Goal: Transaction & Acquisition: Purchase product/service

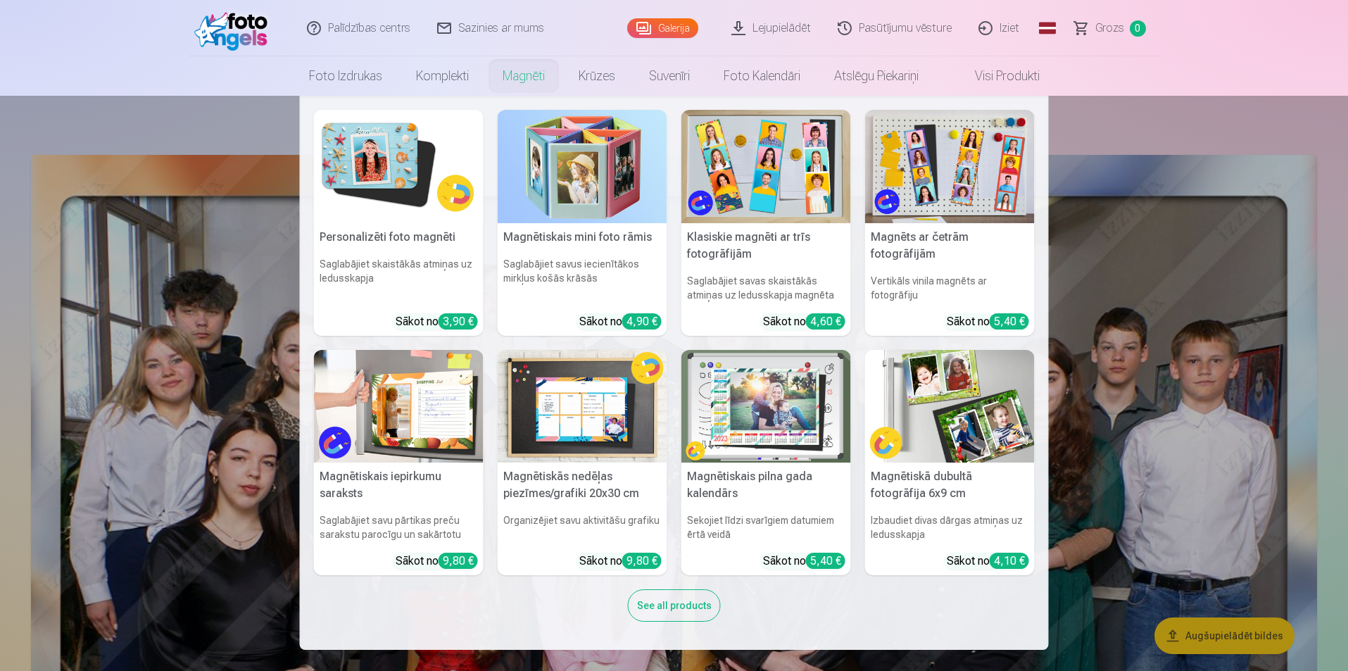
click at [538, 78] on link "Magnēti" at bounding box center [524, 75] width 76 height 39
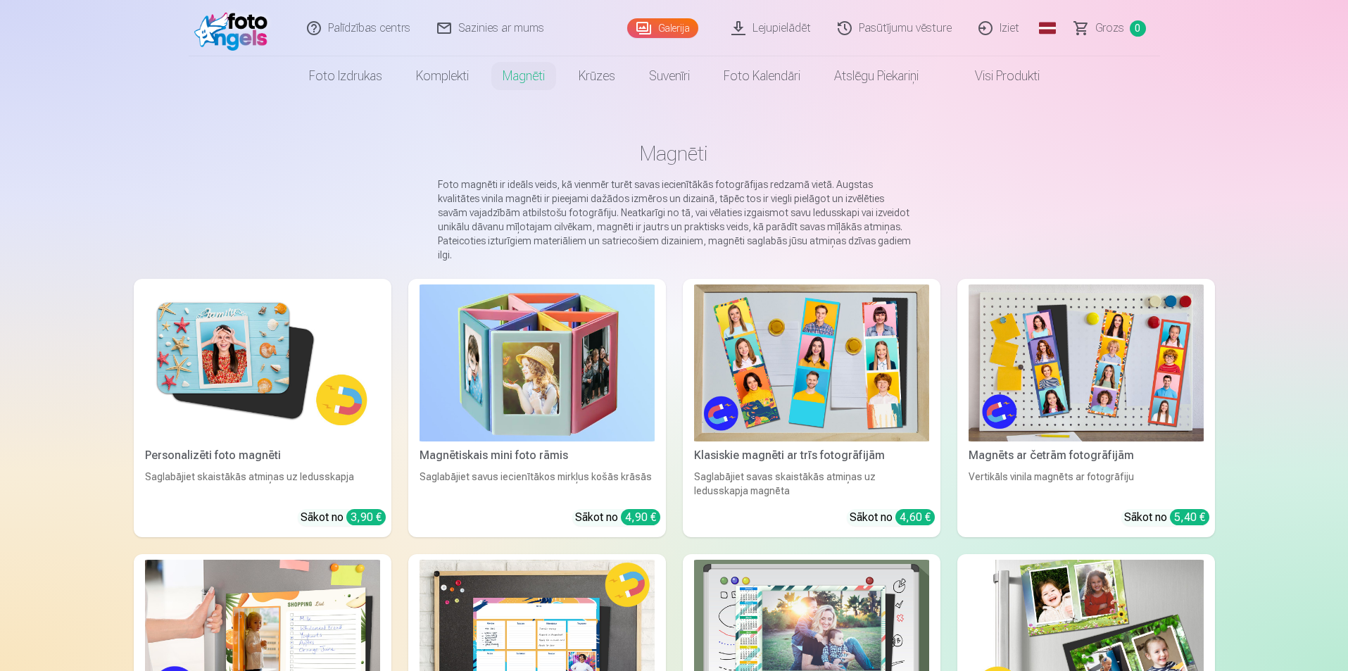
click at [924, 386] on img at bounding box center [811, 362] width 235 height 157
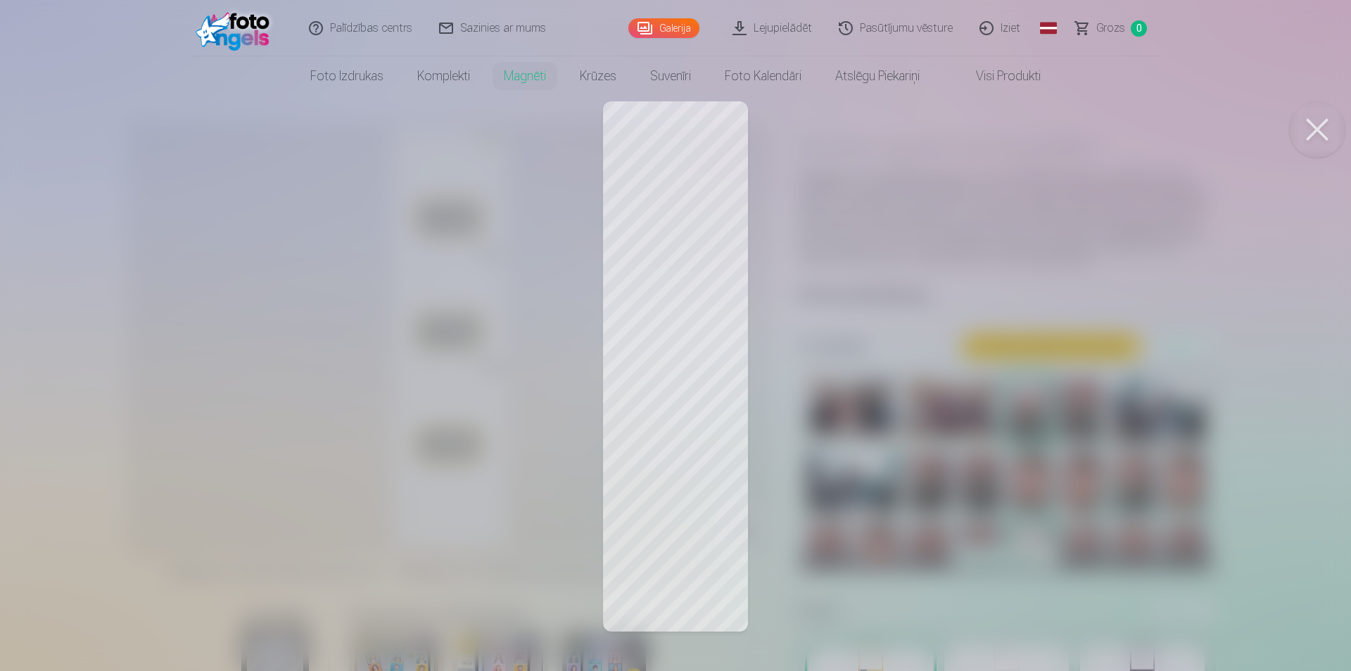
click at [1327, 122] on button at bounding box center [1318, 129] width 56 height 56
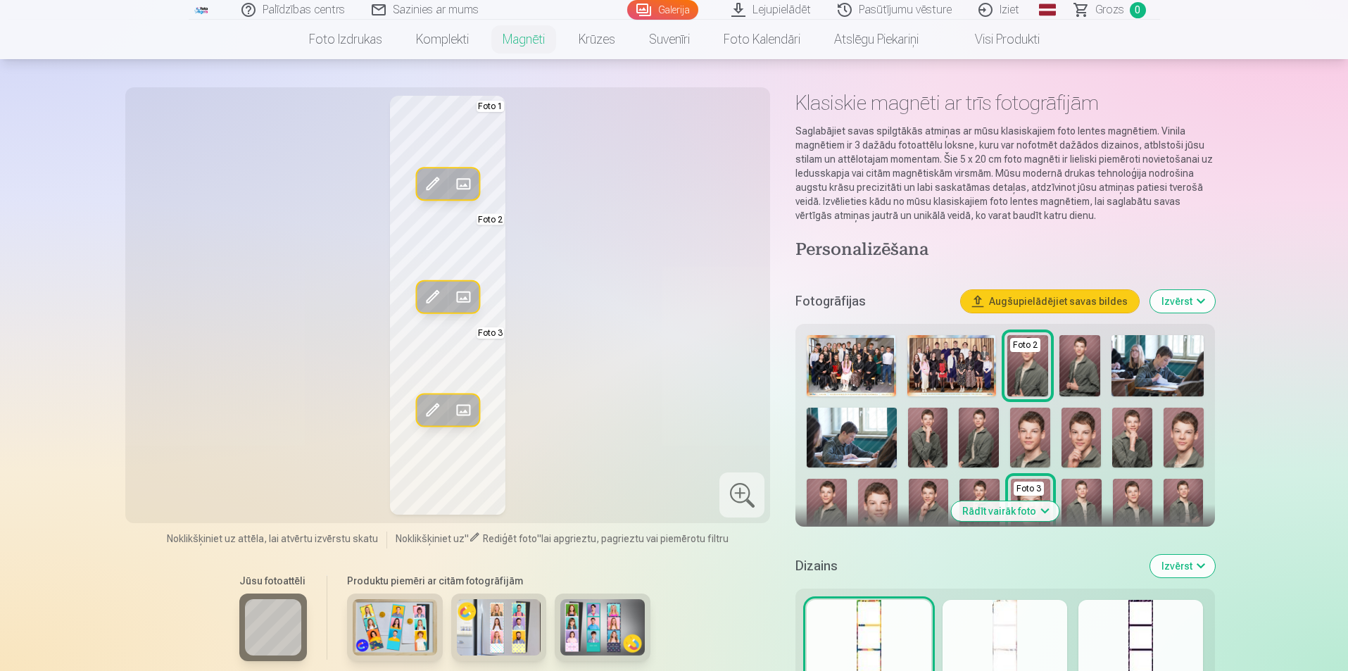
scroll to position [141, 0]
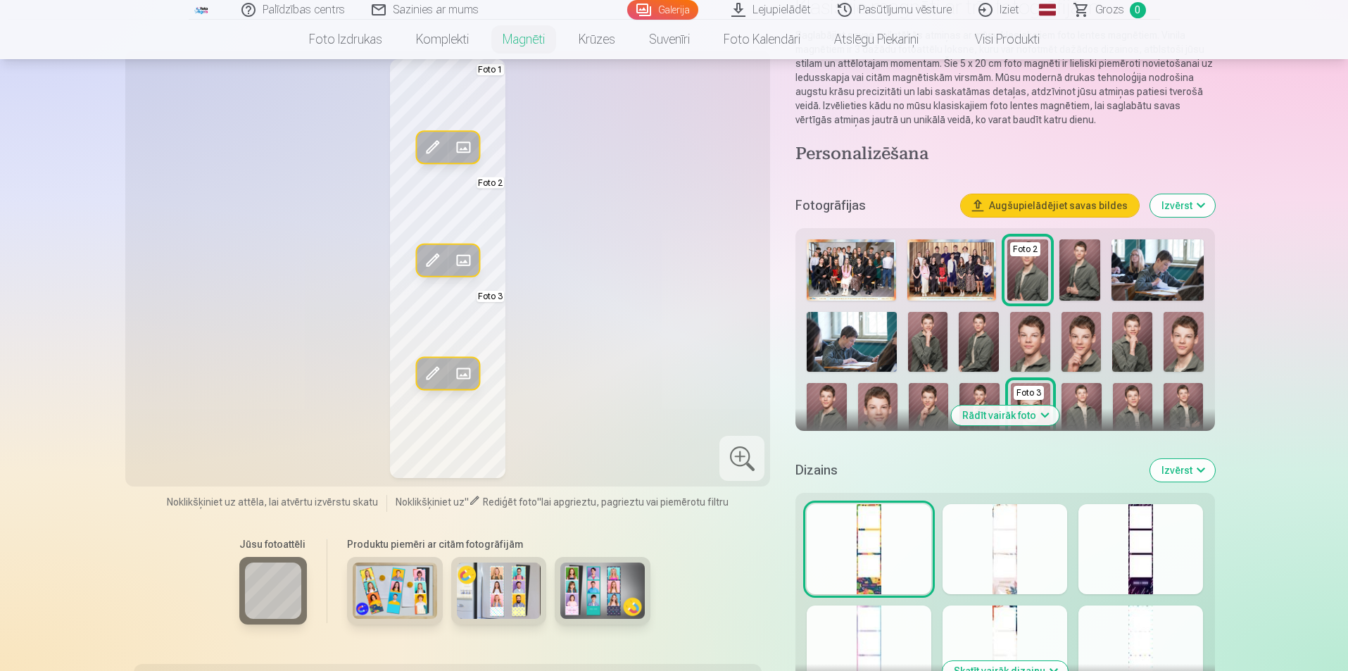
click at [1185, 210] on button "Izvērst" at bounding box center [1182, 205] width 65 height 23
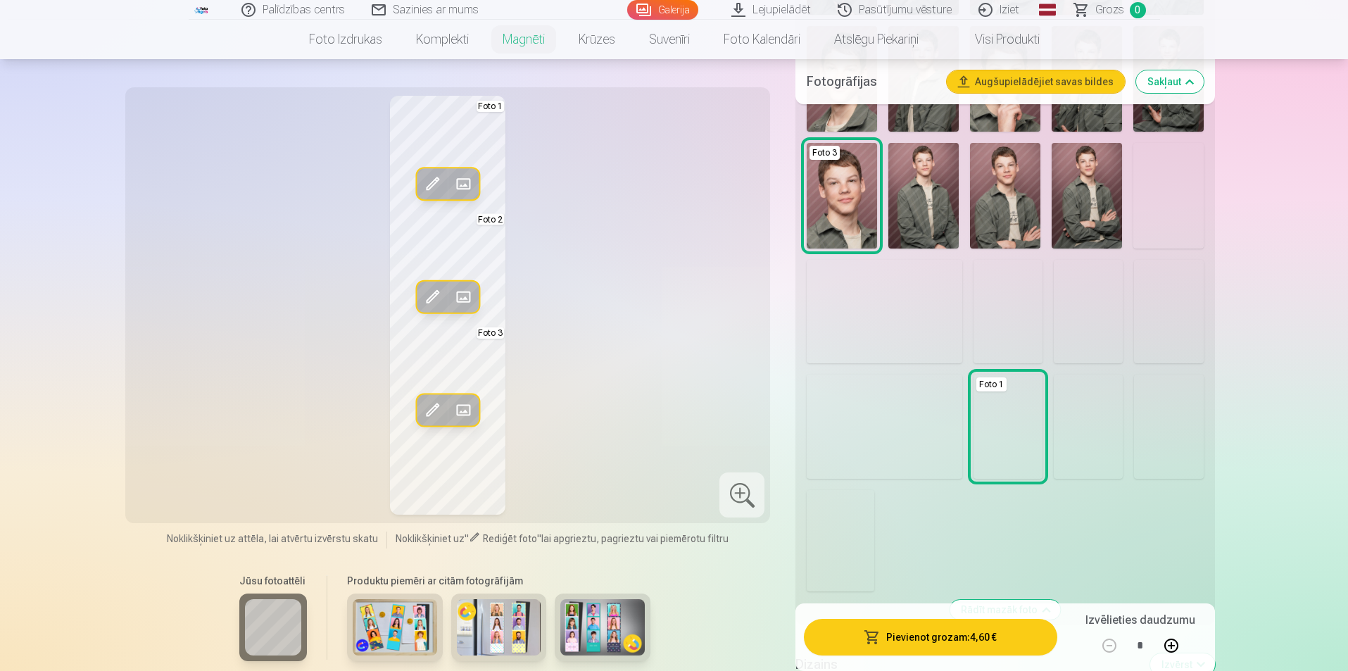
scroll to position [704, 0]
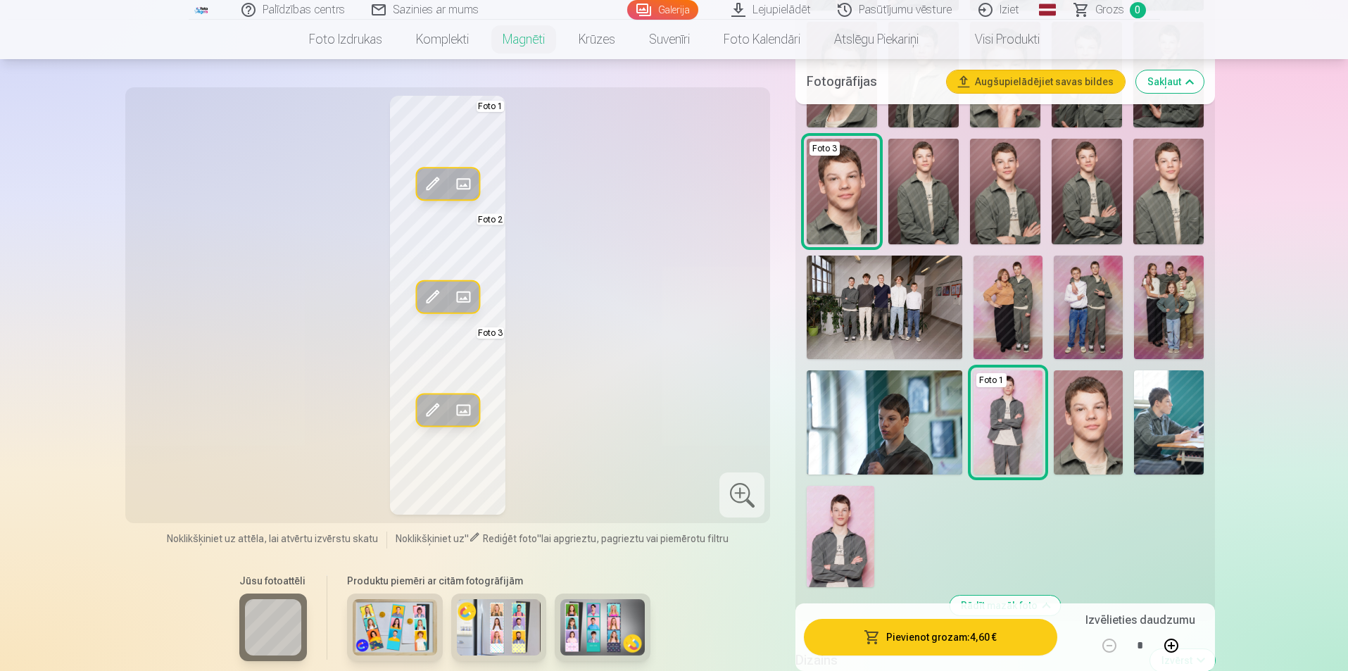
click at [1000, 315] on img at bounding box center [1007, 307] width 69 height 103
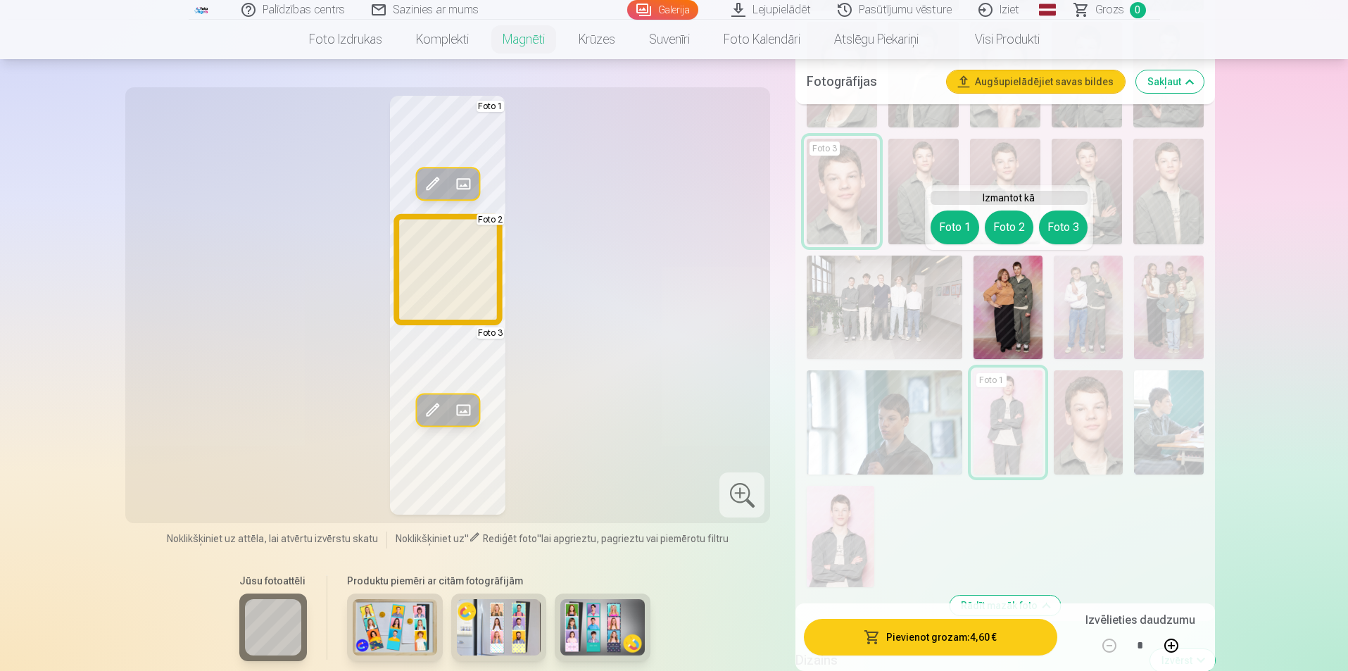
click at [999, 226] on button "Foto 2" at bounding box center [1009, 227] width 49 height 34
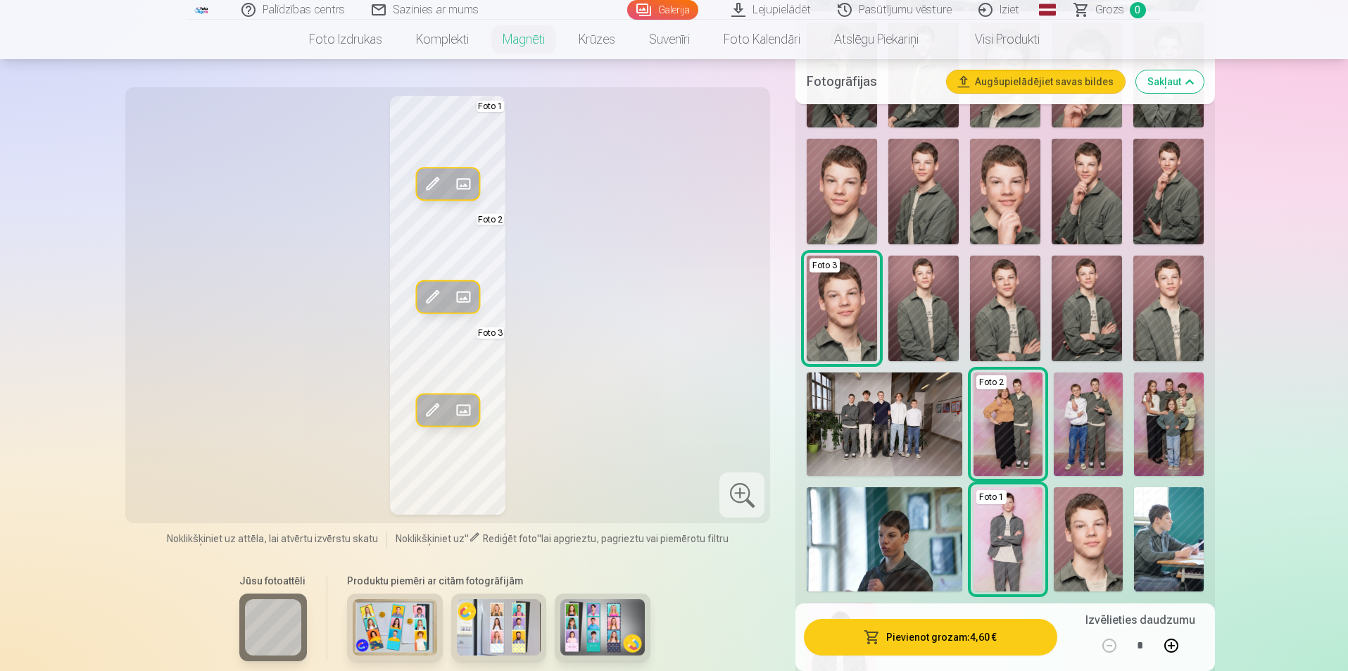
scroll to position [563, 0]
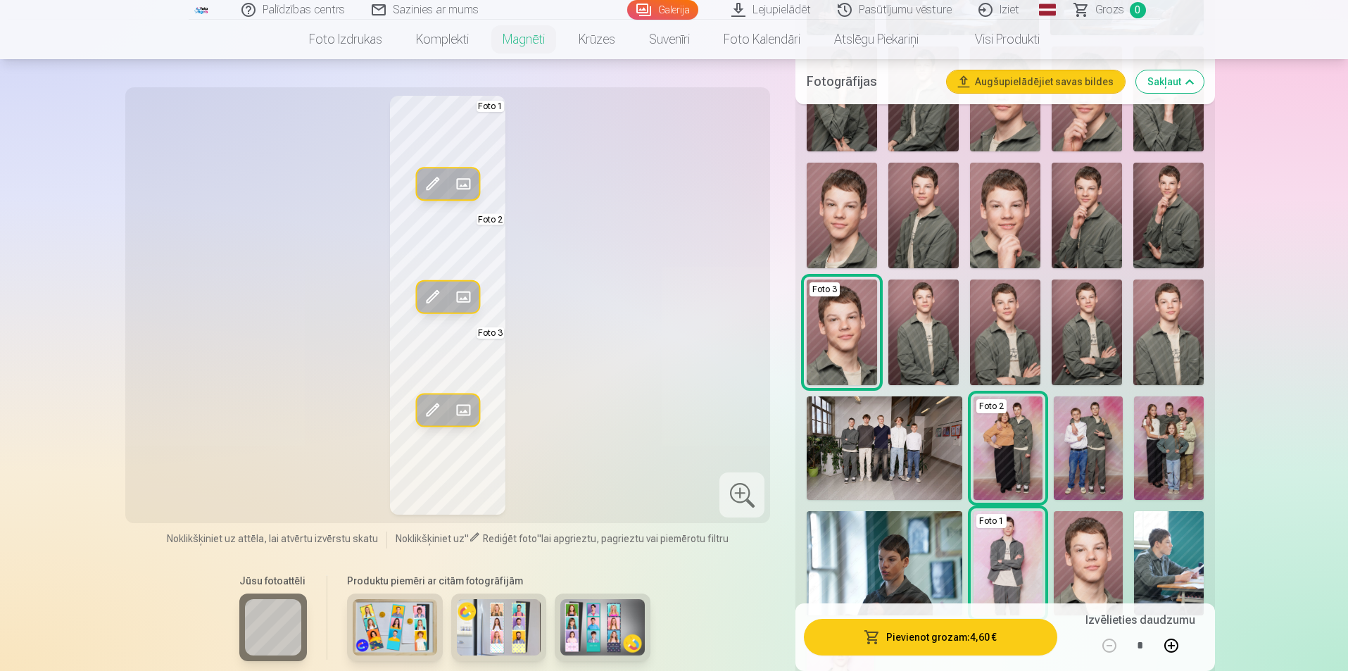
click at [988, 350] on img at bounding box center [1005, 332] width 70 height 106
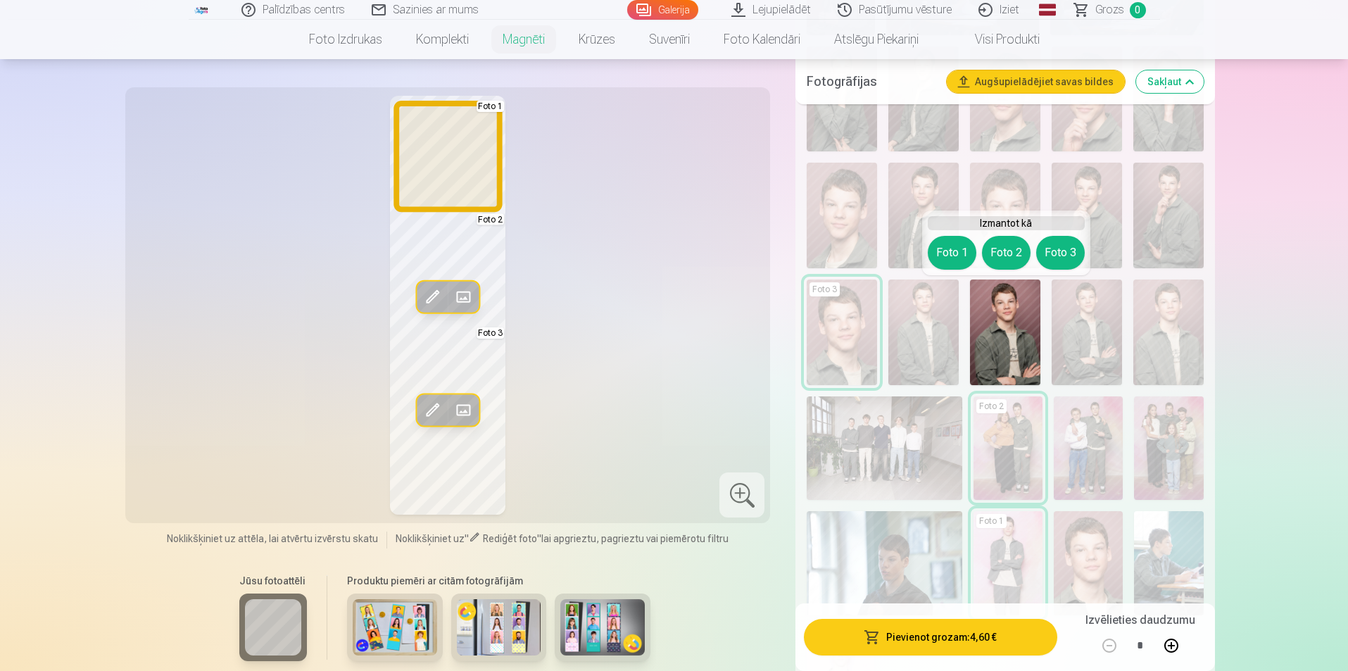
click at [966, 256] on button "Foto 1" at bounding box center [952, 253] width 49 height 34
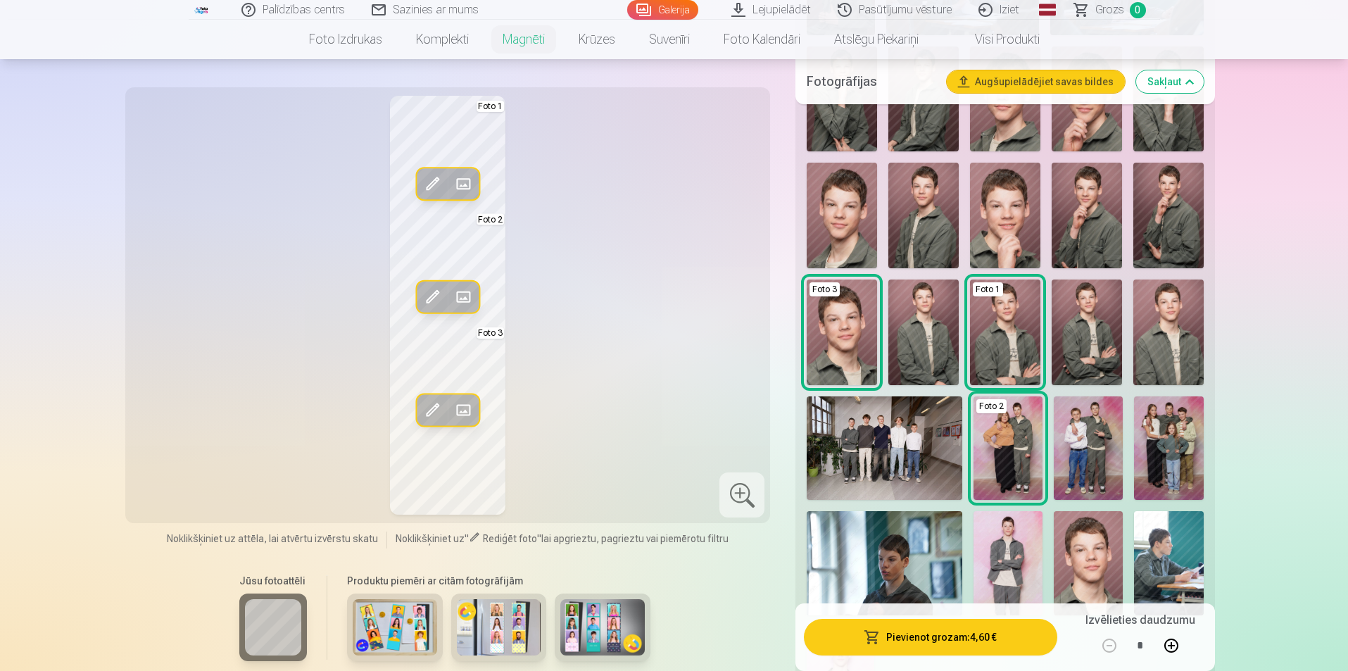
click at [1093, 84] on button "Augšupielādējiet savas bildes" at bounding box center [1036, 81] width 178 height 23
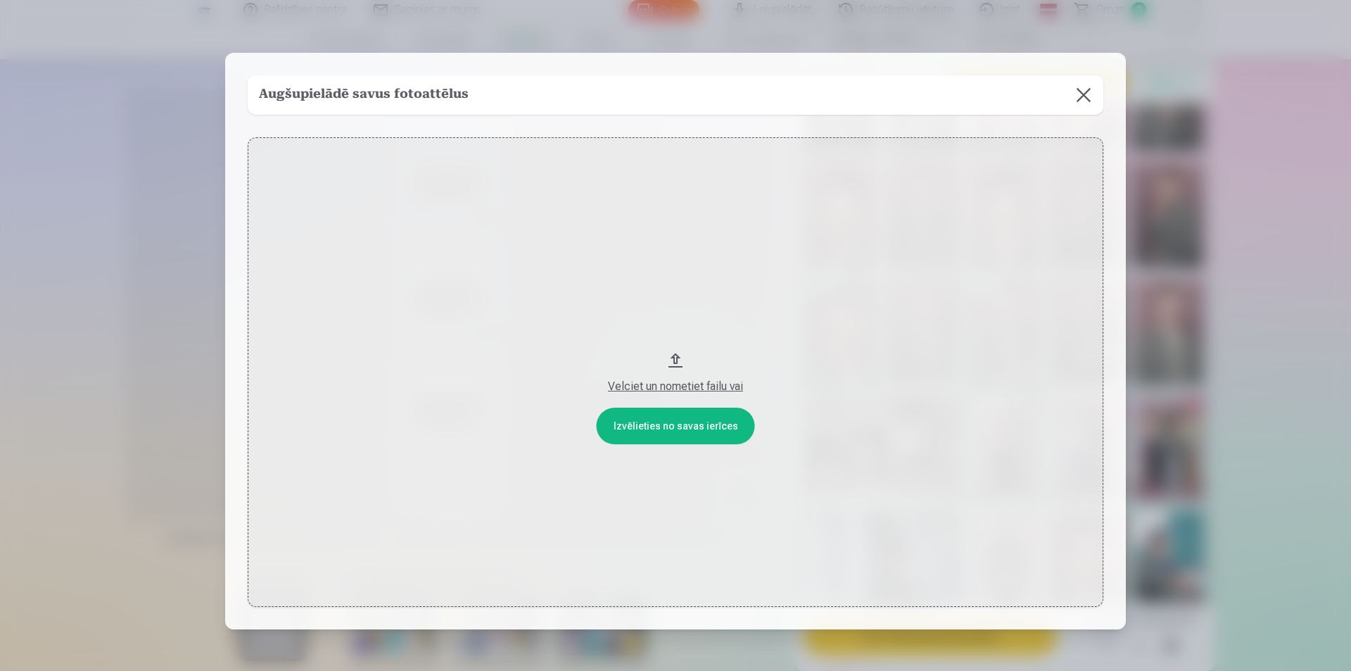
click at [708, 428] on button "Velciet un nometiet failu vai" at bounding box center [676, 371] width 856 height 469
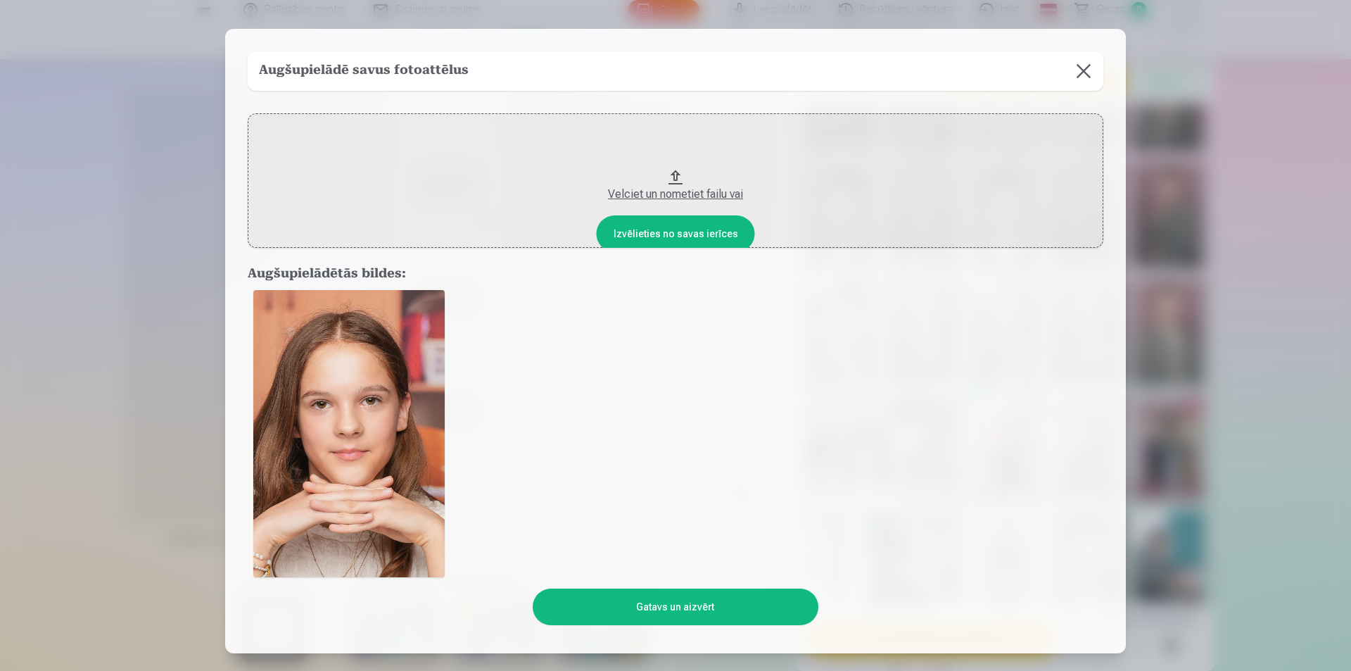
click at [383, 453] on img at bounding box center [348, 433] width 191 height 287
click at [655, 615] on button "Gatavs un aizvērt" at bounding box center [675, 606] width 285 height 37
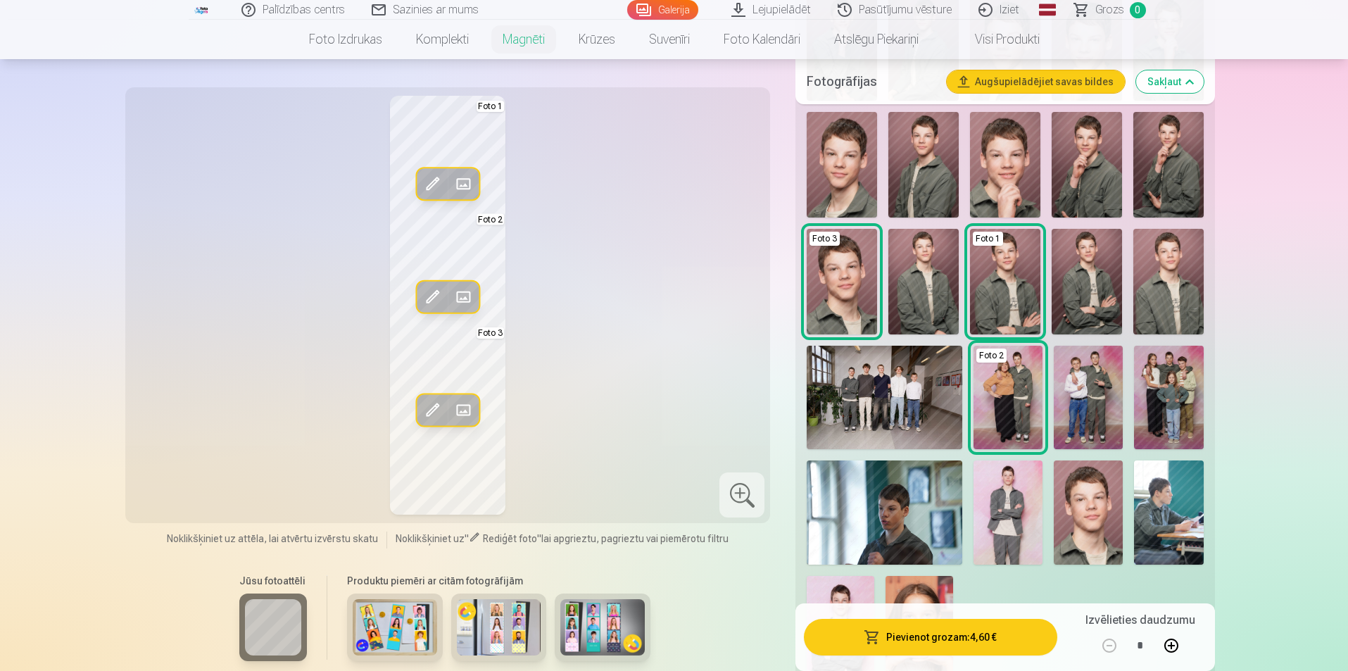
scroll to position [915, 0]
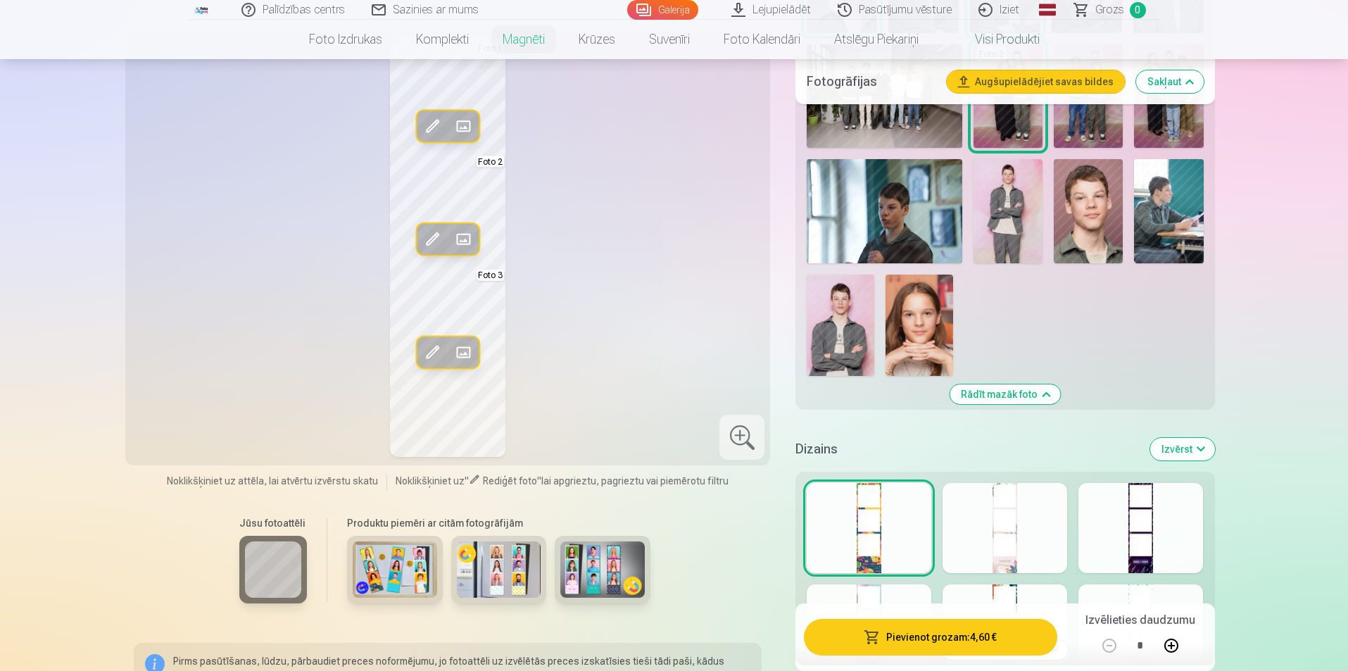
click at [927, 322] on img at bounding box center [919, 325] width 68 height 101
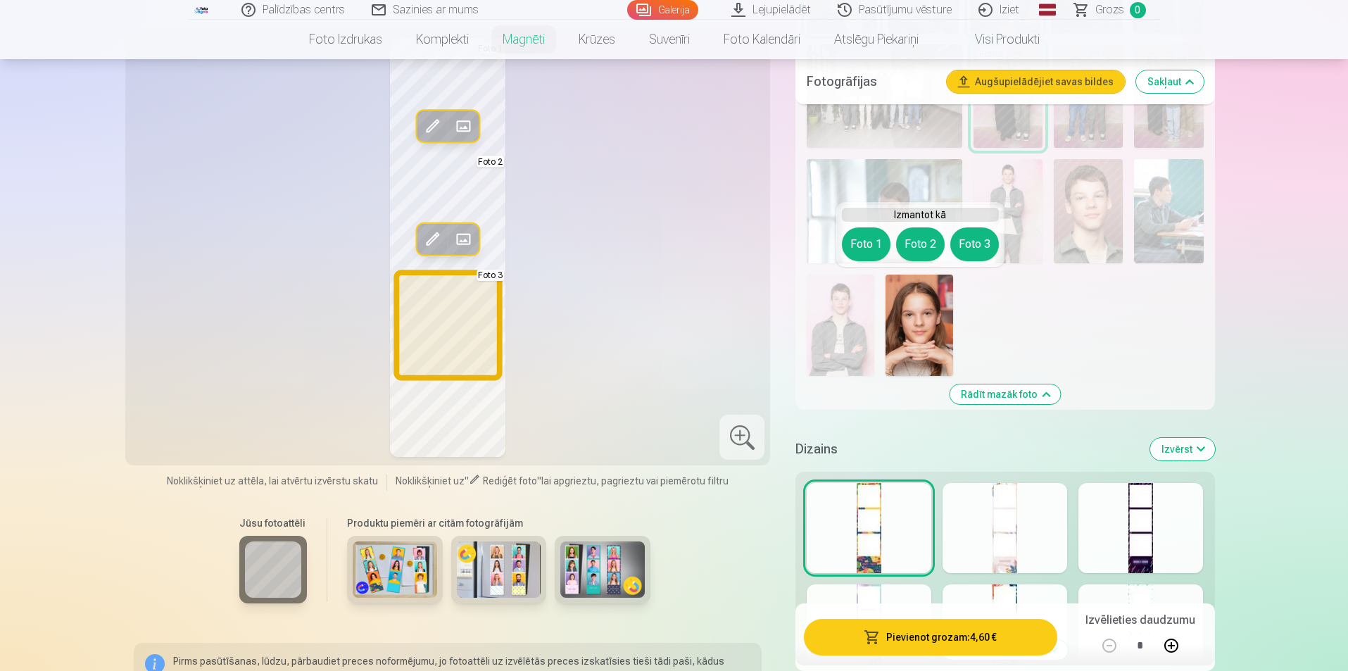
click at [966, 246] on button "Foto 3" at bounding box center [974, 244] width 49 height 34
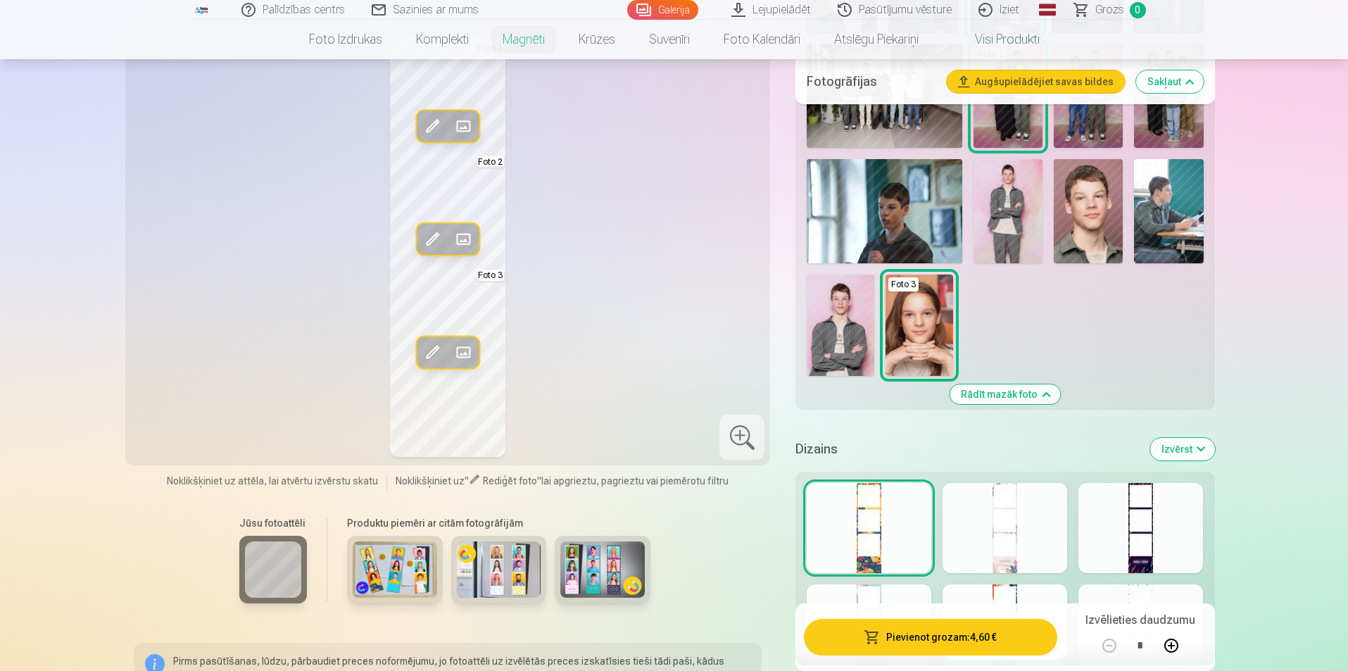
click at [441, 347] on span at bounding box center [432, 352] width 23 height 23
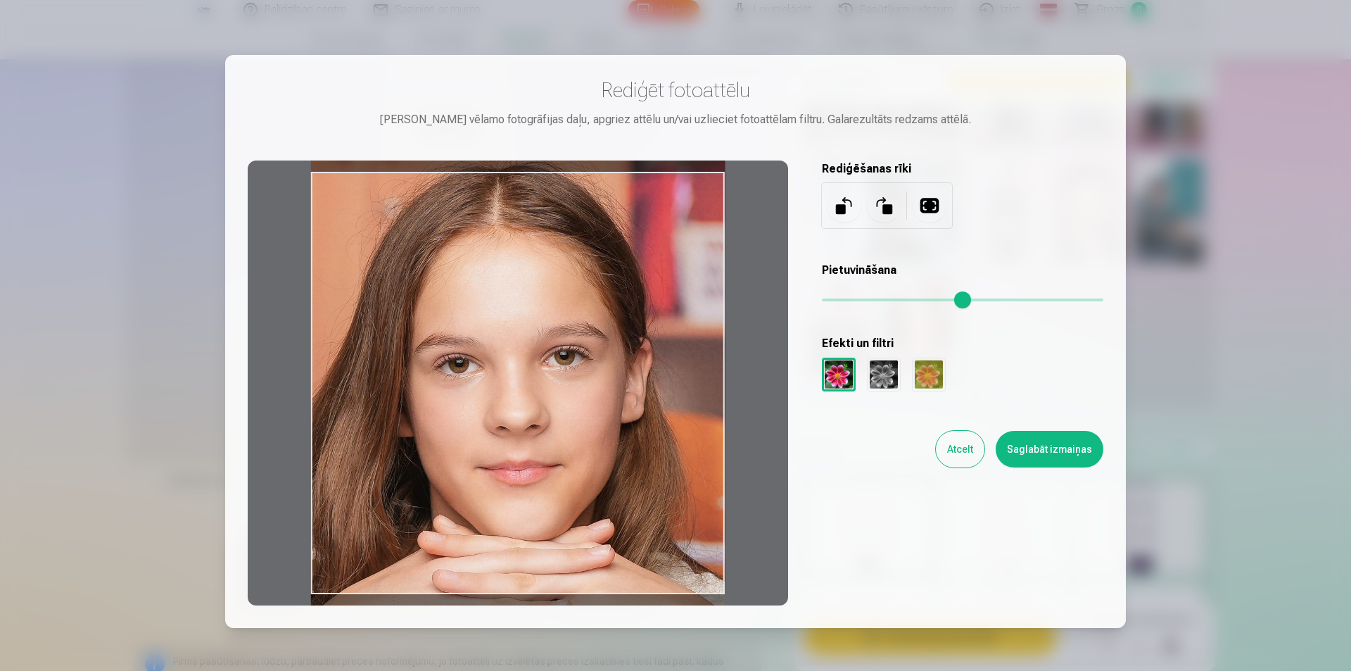
drag, startPoint x: 602, startPoint y: 472, endPoint x: 610, endPoint y: 417, distance: 54.9
click at [610, 417] on div at bounding box center [518, 382] width 541 height 445
click at [928, 208] on button at bounding box center [930, 206] width 34 height 34
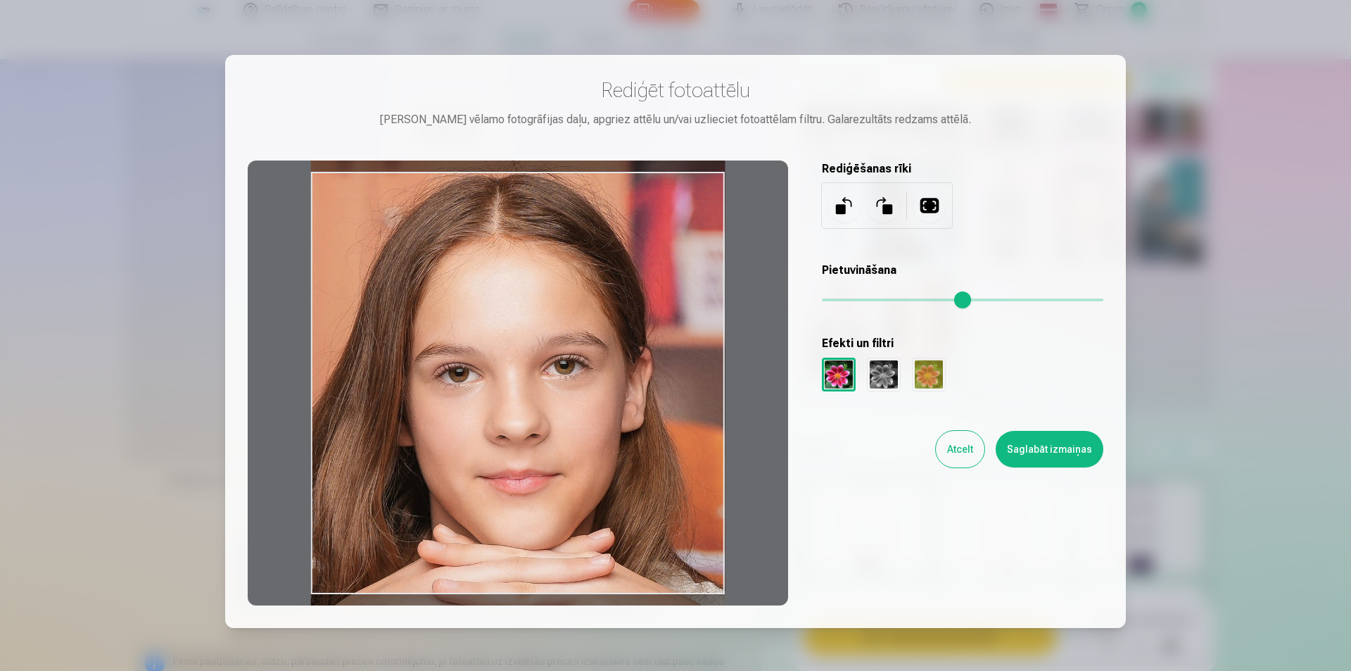
drag, startPoint x: 427, startPoint y: 500, endPoint x: 434, endPoint y: 455, distance: 44.8
click at [434, 455] on div at bounding box center [518, 382] width 541 height 445
click at [1047, 457] on button "Saglabāt izmaiņas" at bounding box center [1050, 449] width 108 height 37
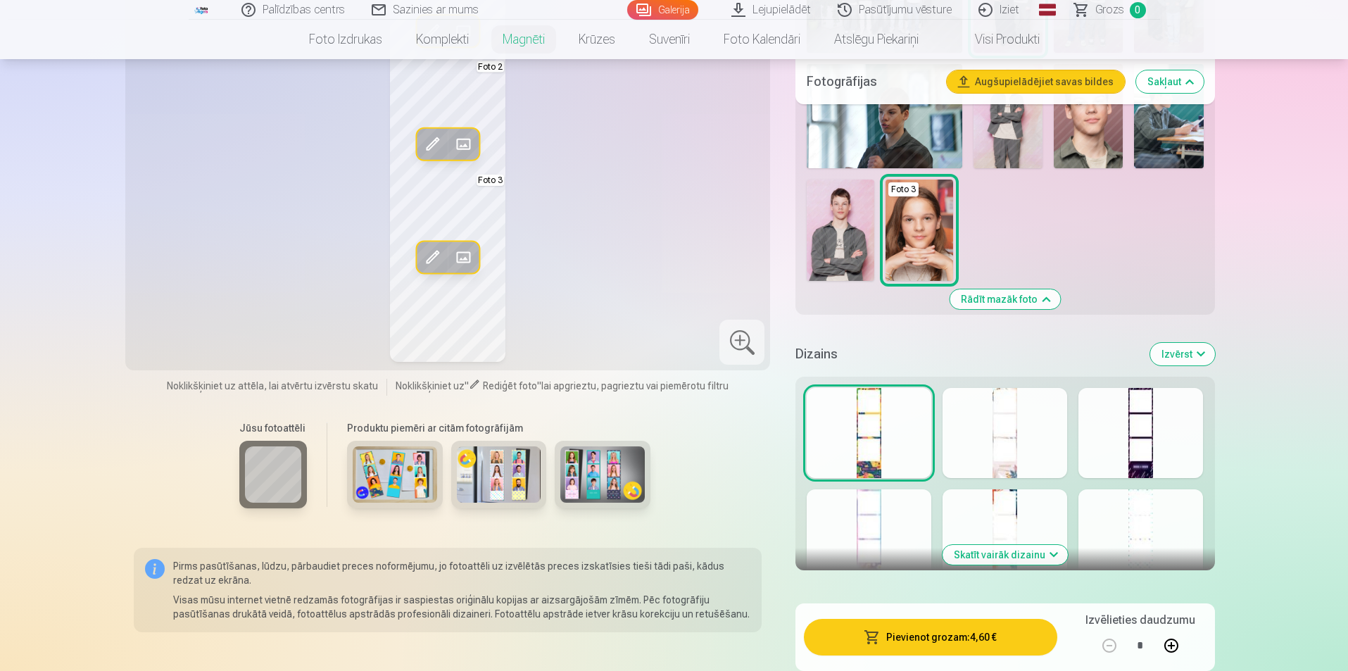
scroll to position [985, 0]
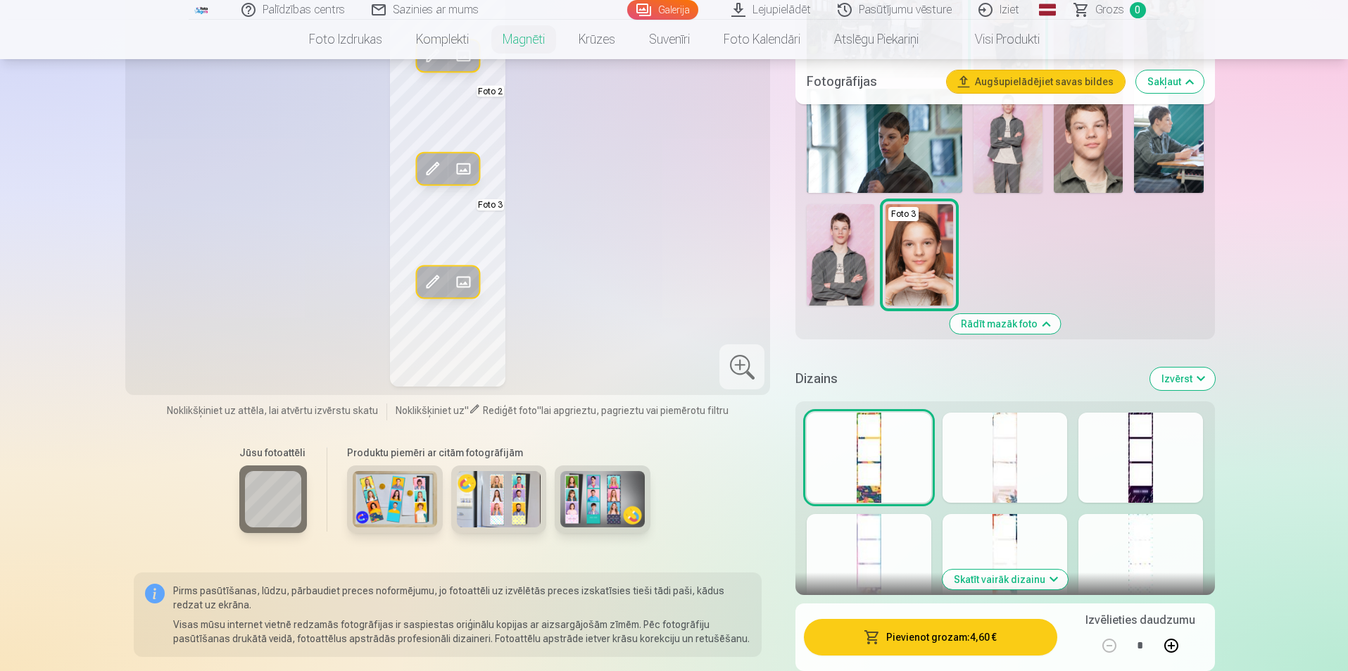
click at [979, 580] on button "Skatīt vairāk dizainu" at bounding box center [1004, 579] width 125 height 20
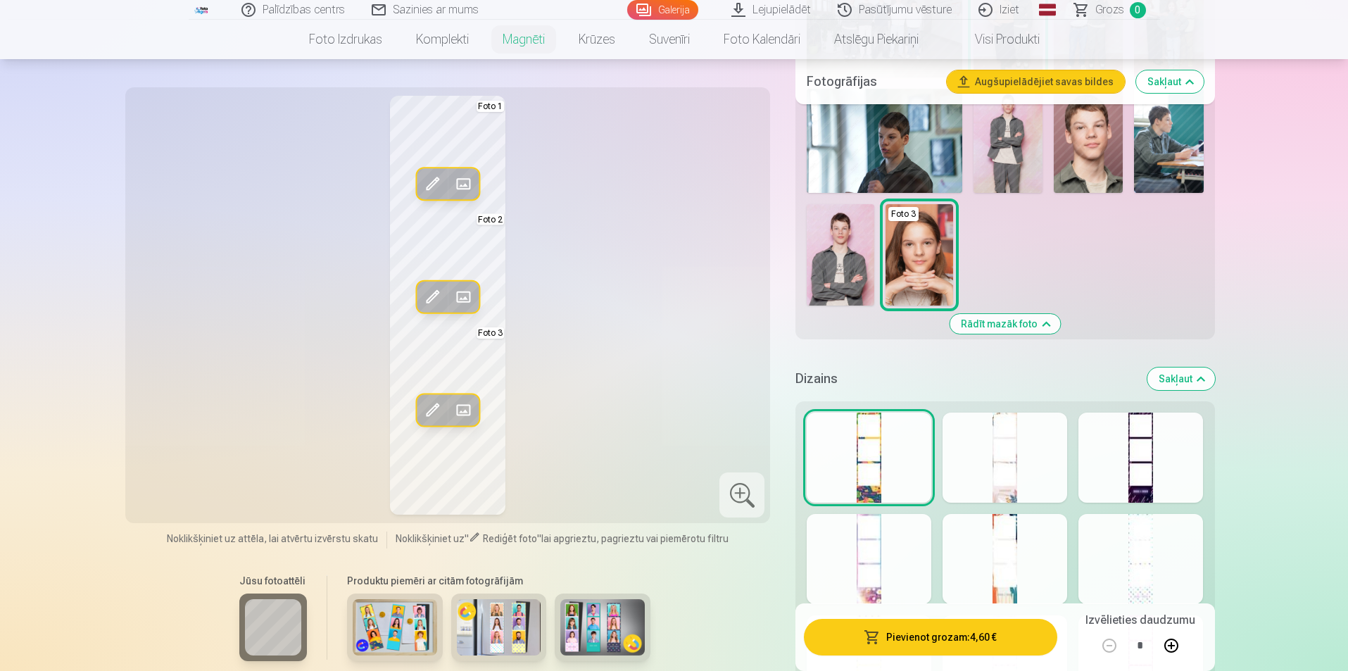
click at [1006, 557] on div at bounding box center [1004, 559] width 125 height 90
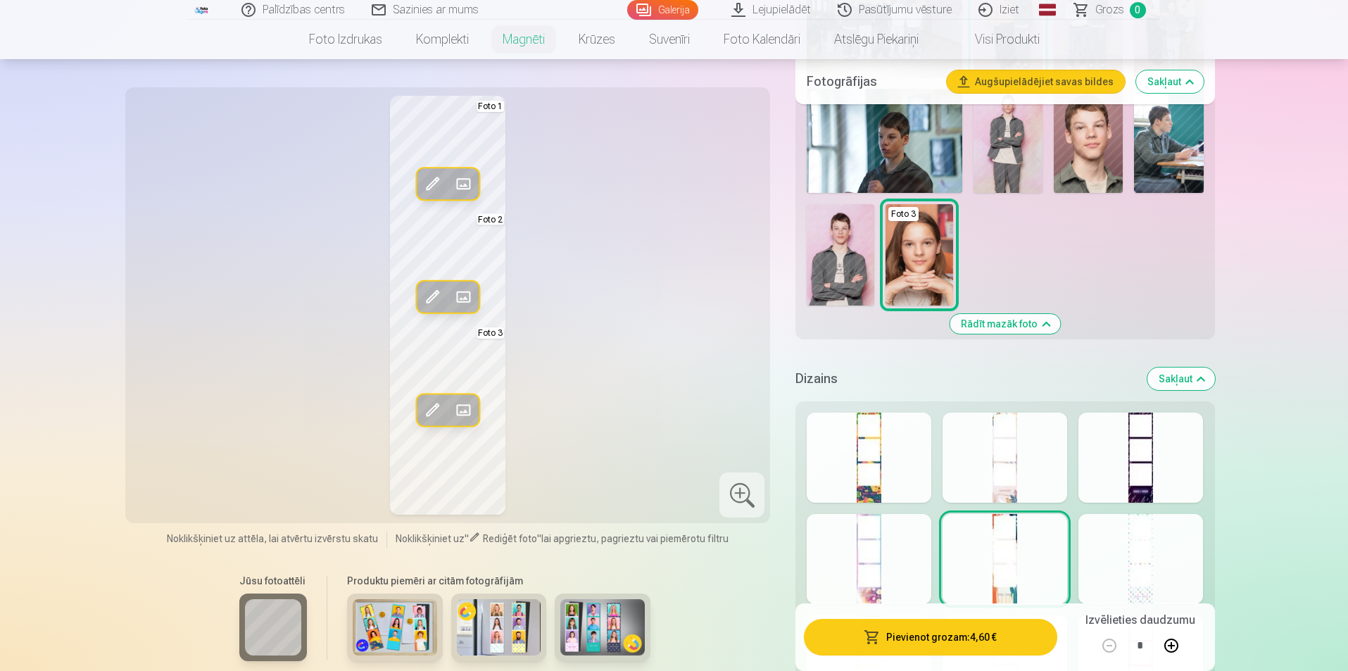
click at [870, 567] on div at bounding box center [869, 559] width 125 height 90
click at [1004, 474] on div at bounding box center [1004, 457] width 125 height 90
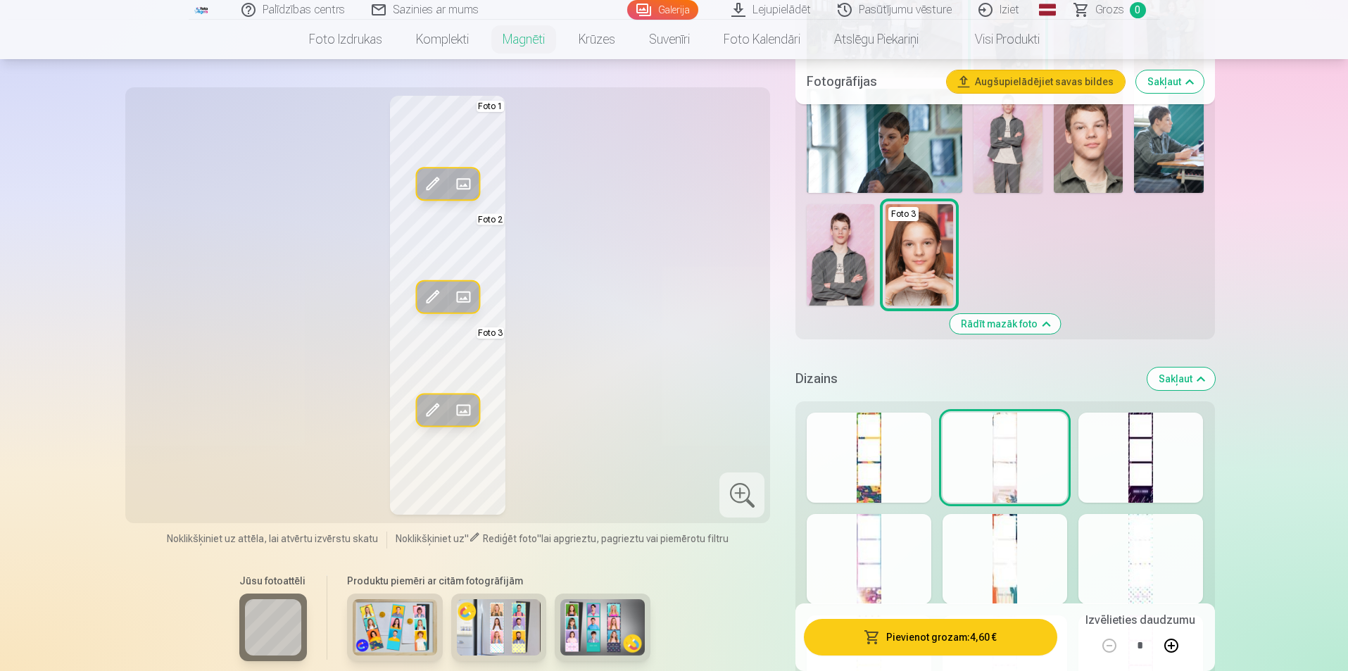
click at [668, 9] on link "Galerija" at bounding box center [662, 10] width 71 height 20
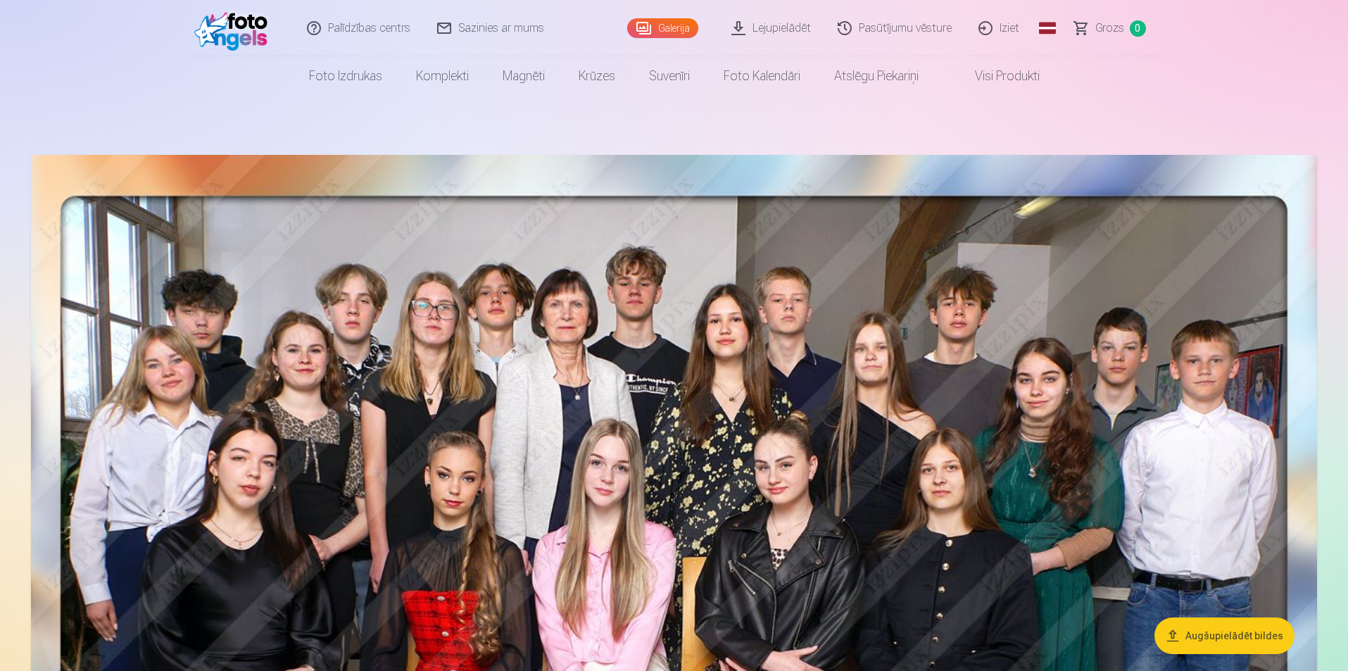
click at [1004, 25] on link "Iziet" at bounding box center [1000, 28] width 68 height 56
